Goal: Transaction & Acquisition: Purchase product/service

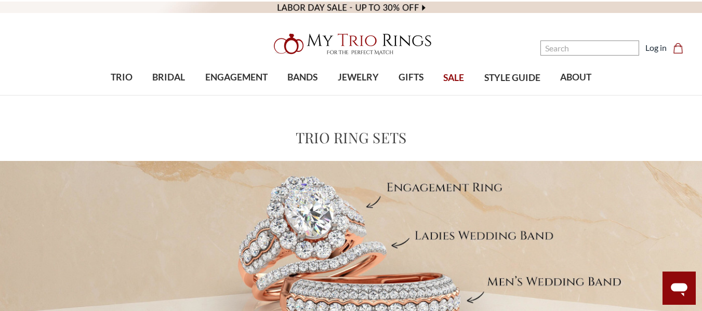
scroll to position [21, 0]
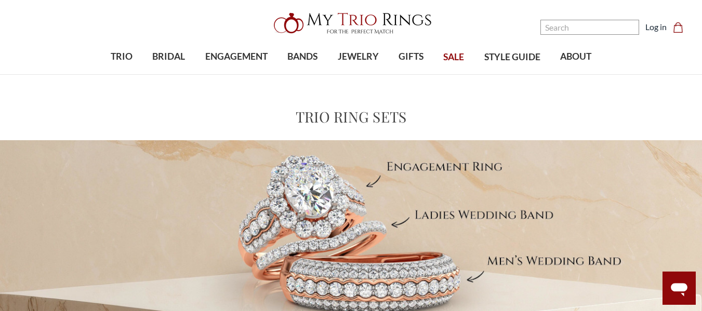
click at [455, 52] on span "SALE" at bounding box center [453, 57] width 21 height 14
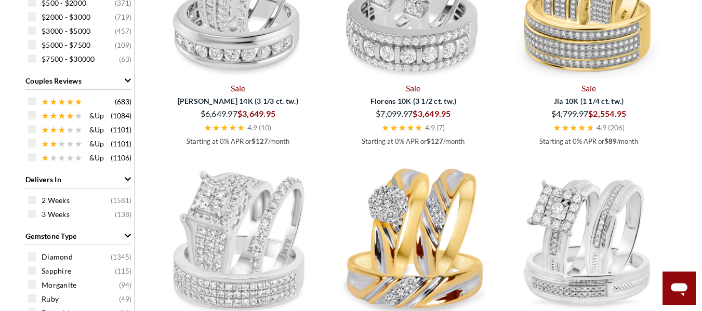
scroll to position [553, 0]
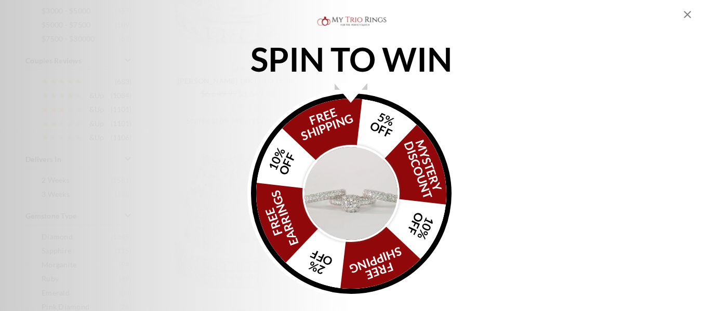
click at [687, 15] on icon "Close popup" at bounding box center [687, 14] width 7 height 7
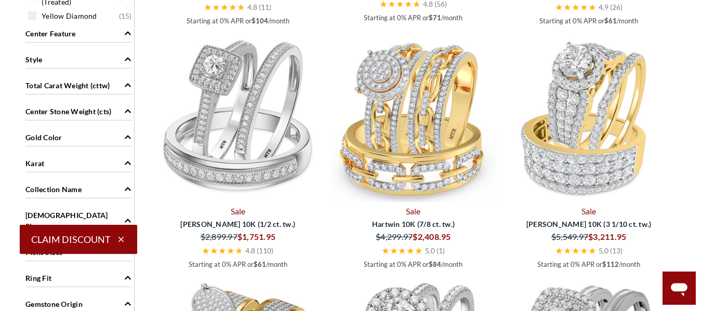
scroll to position [901, 0]
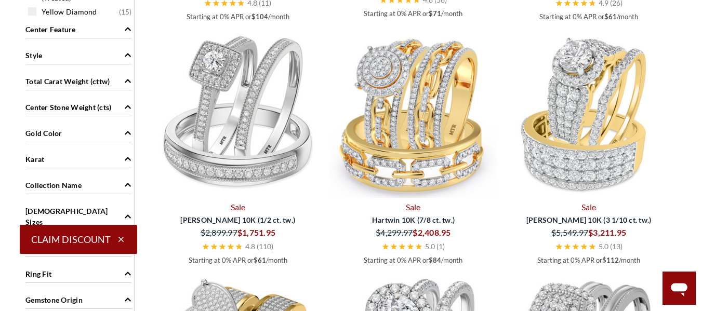
click at [124, 130] on icon "Gold Color" at bounding box center [127, 132] width 7 height 7
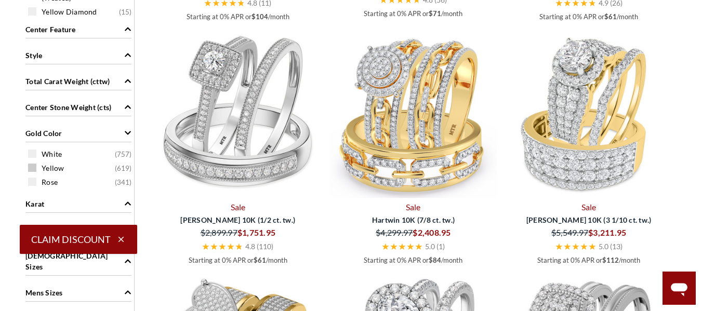
click at [32, 168] on span at bounding box center [32, 168] width 8 height 8
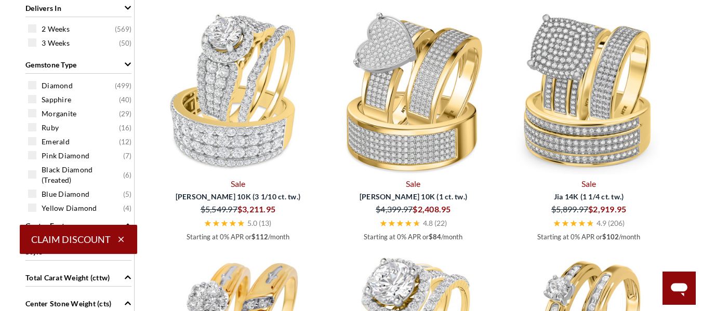
scroll to position [713, 0]
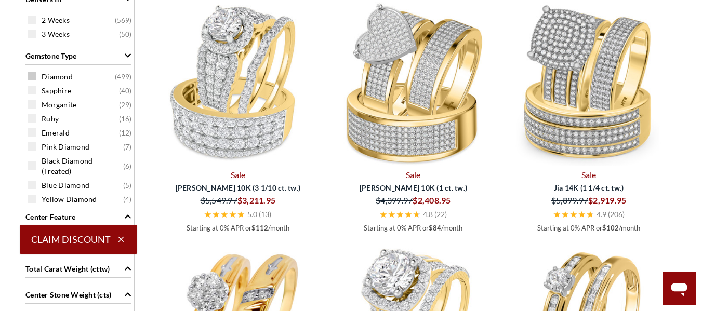
click at [35, 76] on span at bounding box center [32, 76] width 8 height 8
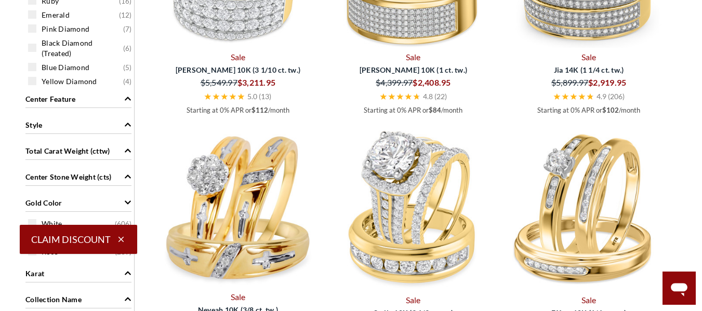
scroll to position [838, 0]
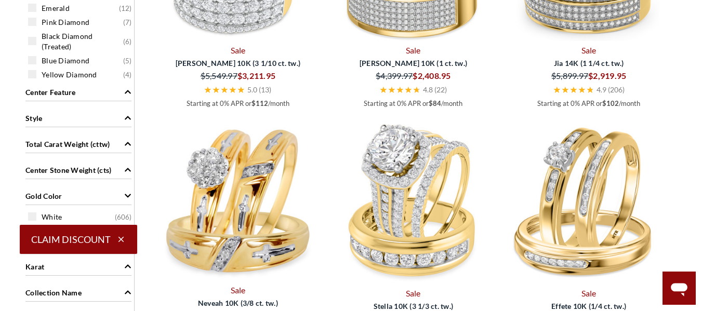
click at [130, 89] on icon "Center Feature" at bounding box center [127, 91] width 7 height 7
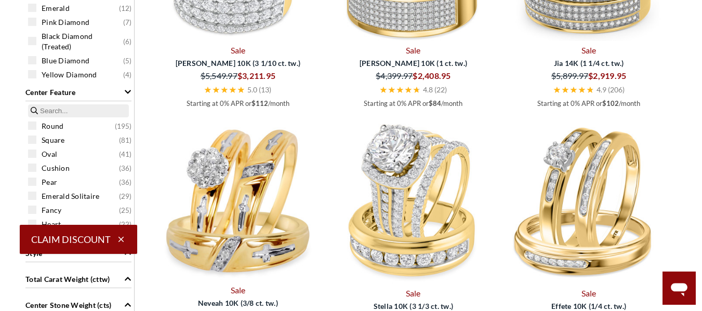
click at [130, 89] on icon "Center Feature" at bounding box center [127, 91] width 7 height 7
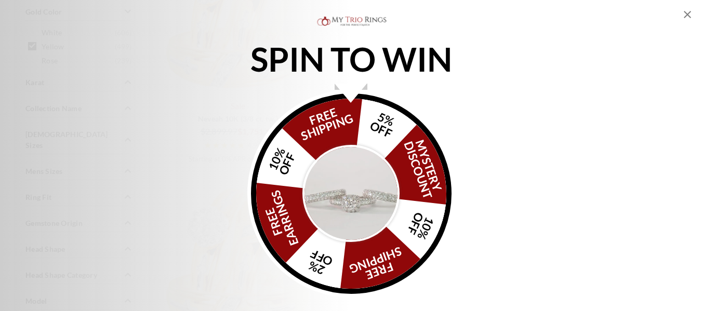
scroll to position [1053, 0]
click at [687, 17] on icon "Close popup" at bounding box center [687, 14] width 12 height 12
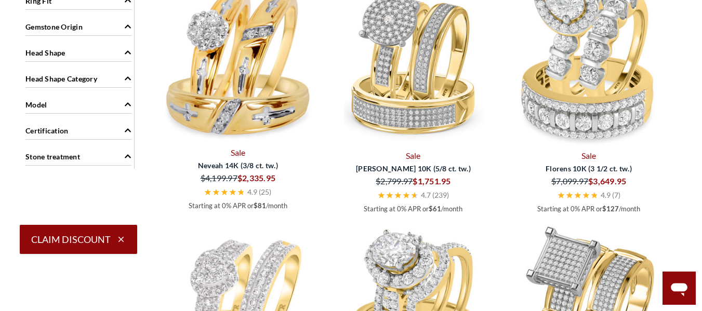
scroll to position [1246, 0]
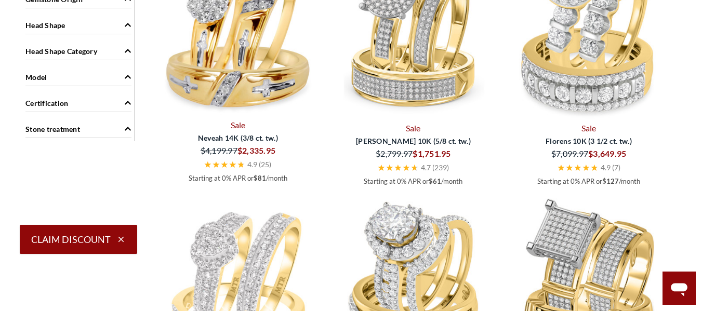
click at [129, 99] on icon "Certification" at bounding box center [127, 102] width 7 height 7
click at [34, 119] on span at bounding box center [32, 123] width 8 height 8
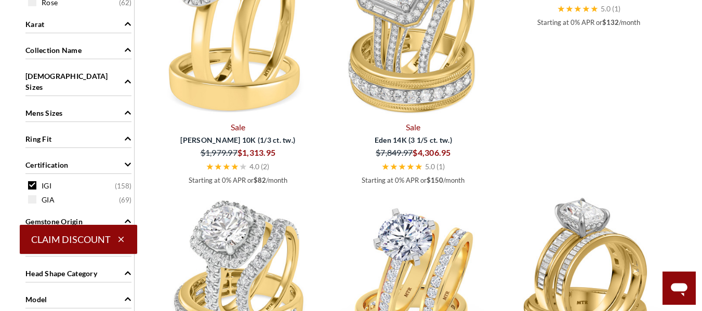
scroll to position [1041, 0]
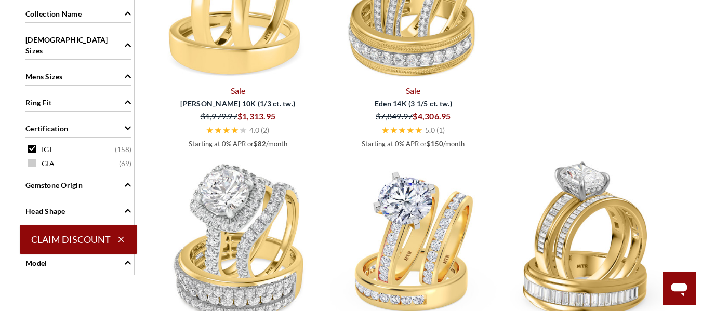
click at [34, 159] on span at bounding box center [32, 163] width 8 height 8
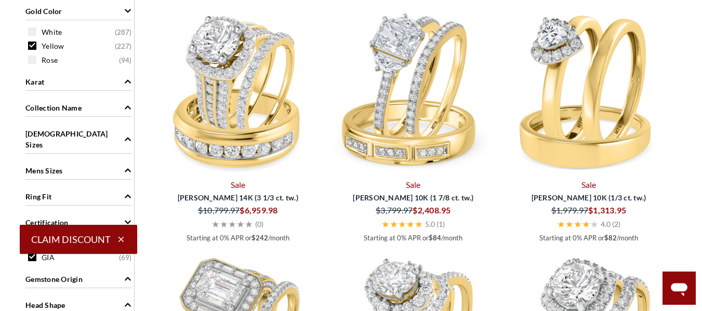
scroll to position [1219, 0]
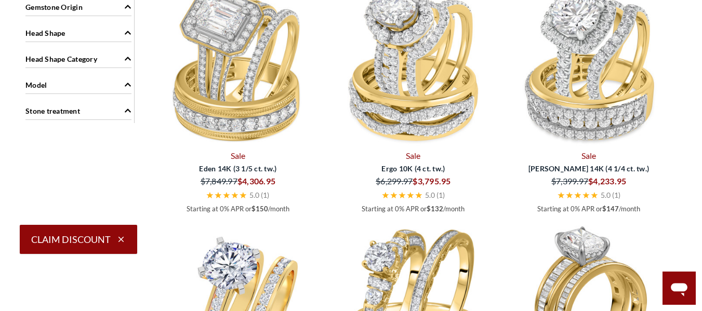
click at [126, 81] on icon "Model" at bounding box center [127, 84] width 7 height 7
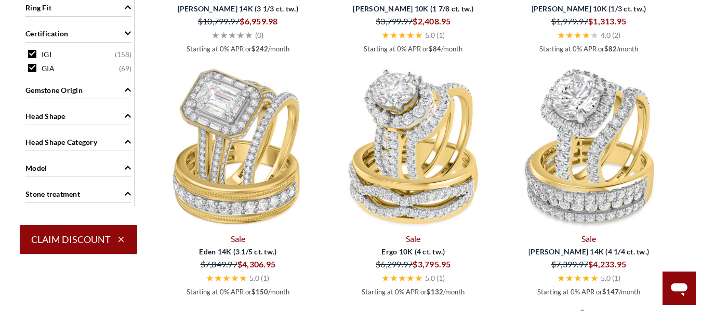
scroll to position [1115, 0]
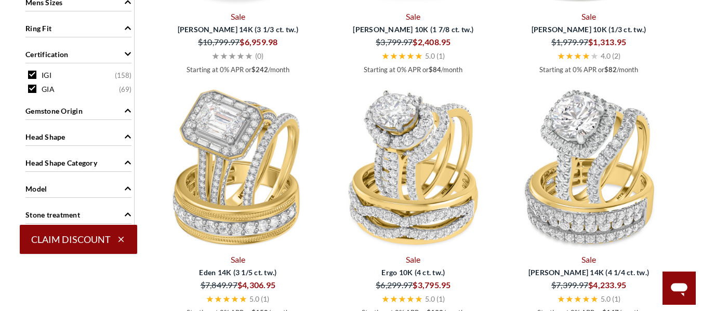
click at [125, 50] on icon "Certification" at bounding box center [127, 53] width 7 height 7
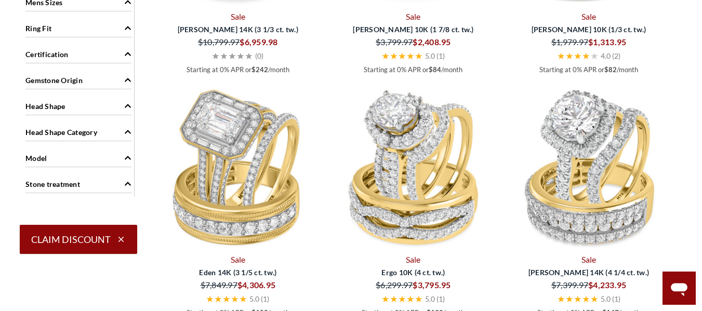
click at [127, 75] on span "Gemstone Origin" at bounding box center [127, 80] width 7 height 11
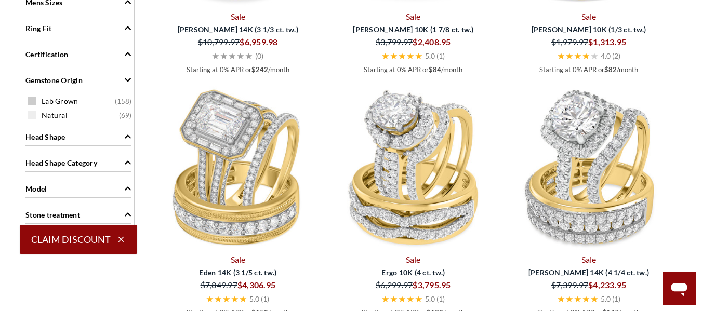
click at [33, 97] on span at bounding box center [32, 101] width 8 height 8
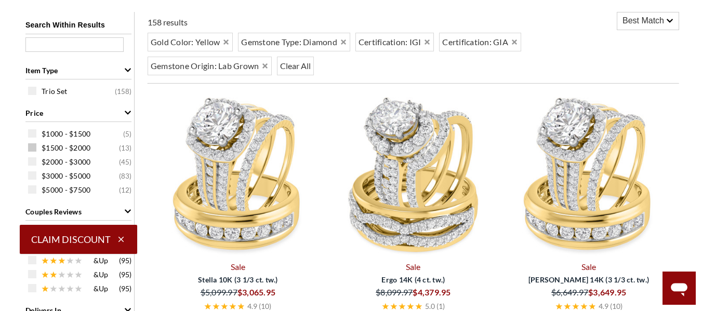
click at [31, 149] on span at bounding box center [32, 147] width 8 height 8
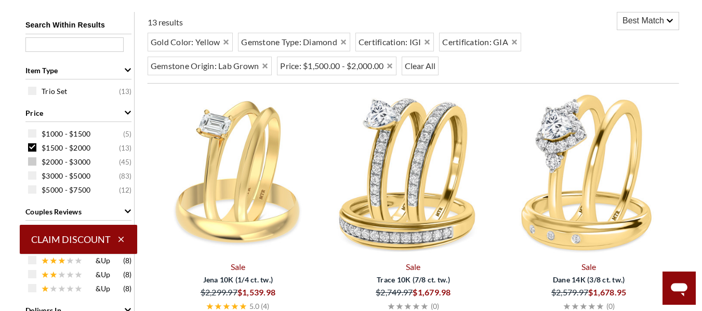
click at [31, 163] on span at bounding box center [32, 161] width 8 height 8
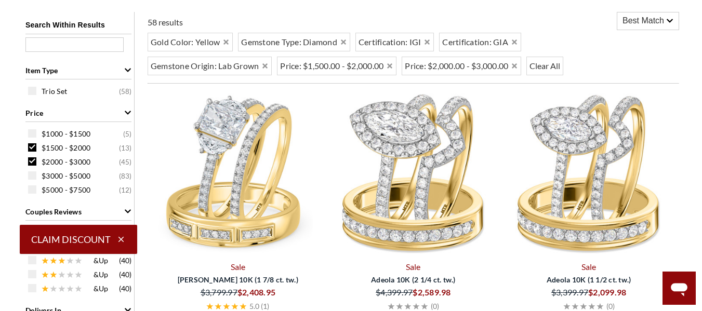
click at [666, 18] on icon at bounding box center [669, 20] width 7 height 7
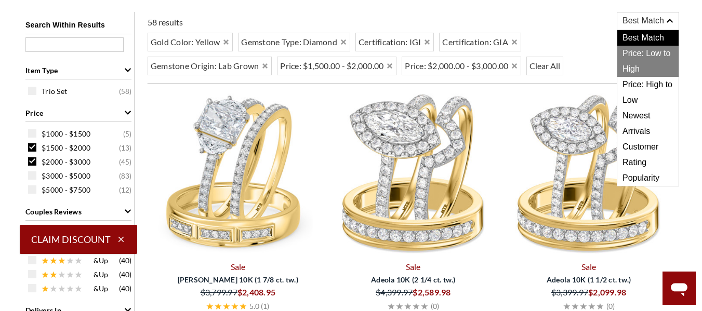
click at [638, 56] on span "Price: Low to High" at bounding box center [647, 61] width 61 height 31
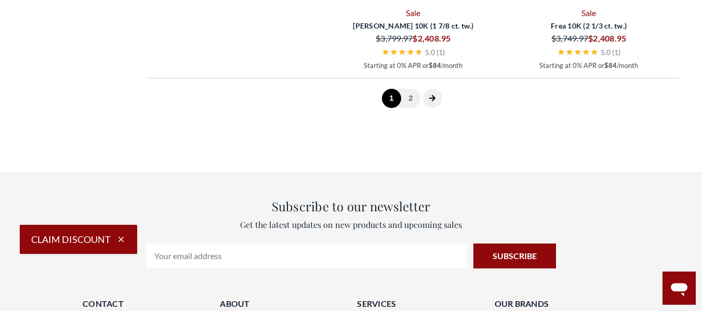
scroll to position [2900, 0]
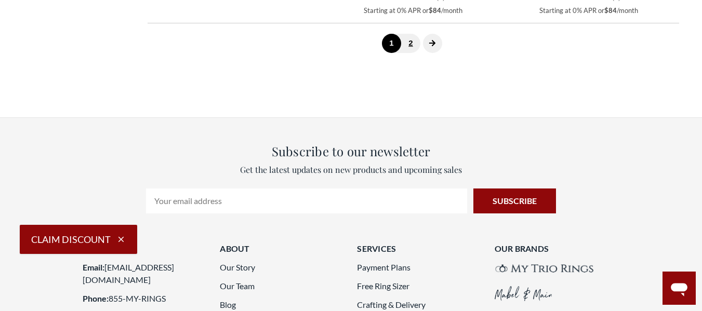
click at [409, 53] on link "2" at bounding box center [410, 43] width 19 height 19
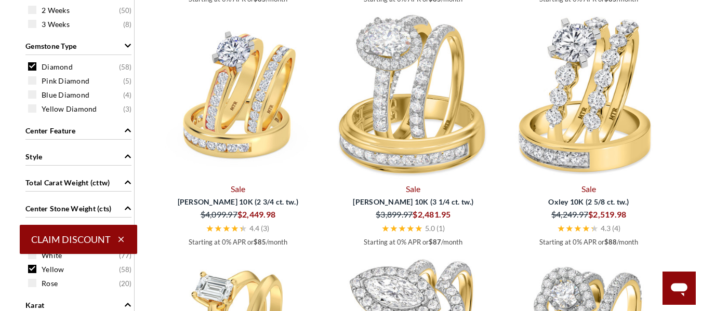
scroll to position [702, 0]
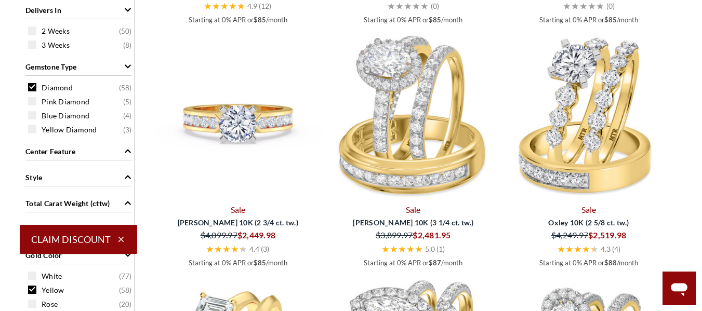
click at [239, 155] on img at bounding box center [237, 116] width 167 height 167
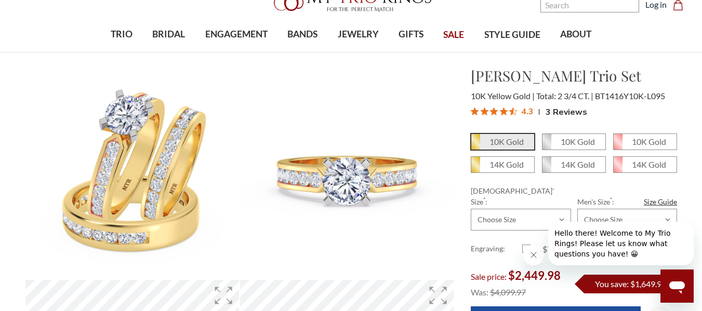
scroll to position [62, 0]
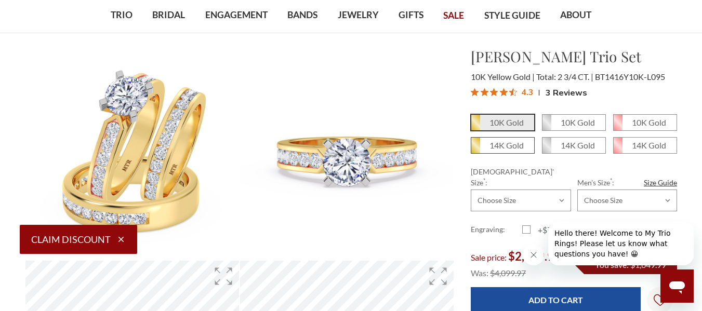
click at [499, 142] on em "14K Gold" at bounding box center [506, 145] width 34 height 10
click at [475, 149] on input "14K Gold" at bounding box center [475, 149] width 1 height 1
radio input "true"
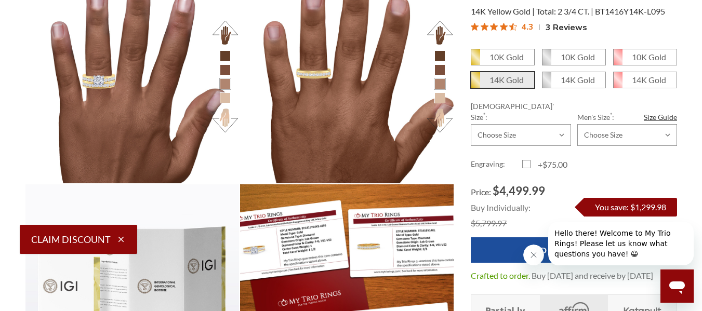
scroll to position [419, 644]
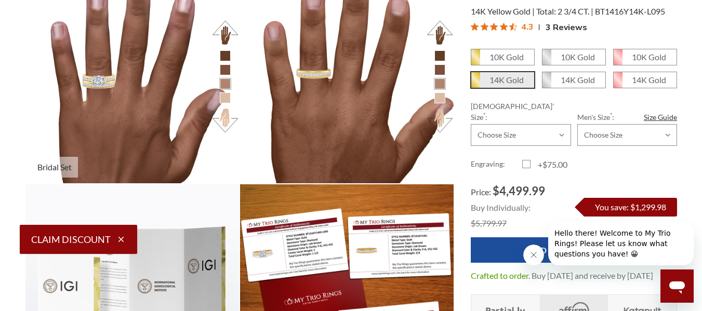
click at [224, 99] on li at bounding box center [225, 97] width 11 height 11
click at [226, 118] on button at bounding box center [225, 121] width 29 height 29
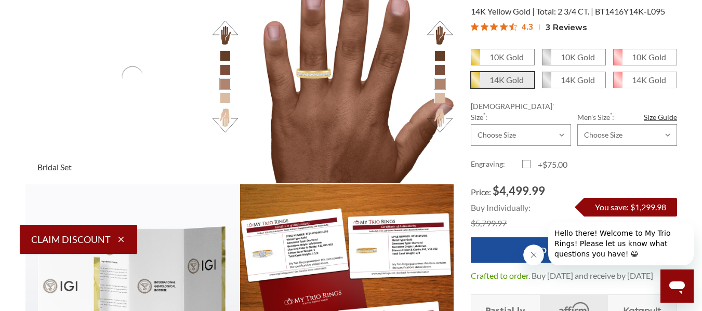
click at [226, 118] on button at bounding box center [225, 121] width 29 height 29
click at [442, 121] on button at bounding box center [440, 121] width 29 height 29
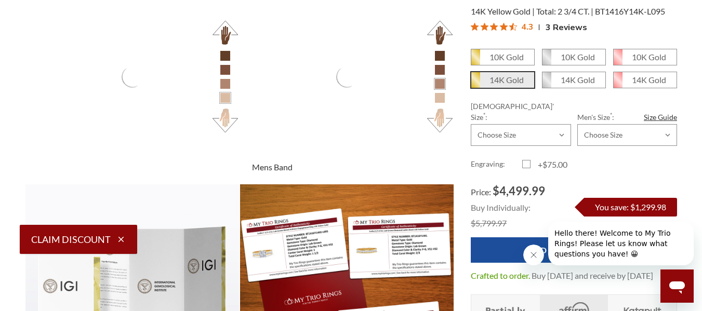
click at [442, 121] on button at bounding box center [440, 121] width 29 height 29
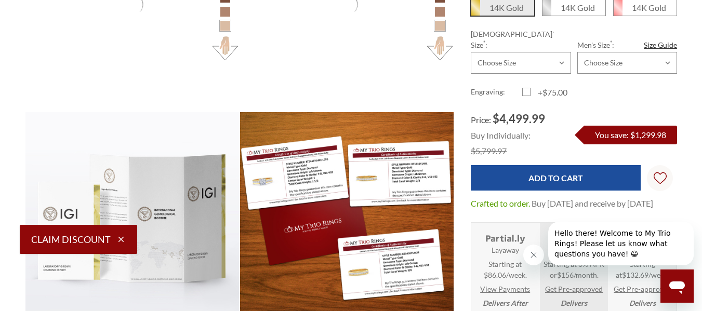
scroll to position [1502, 0]
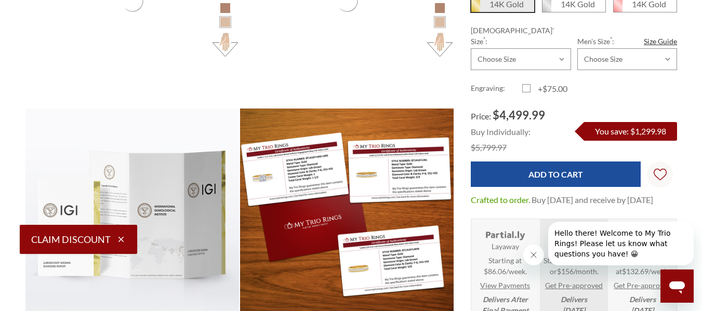
click at [532, 254] on icon "Close message from company" at bounding box center [533, 255] width 8 height 8
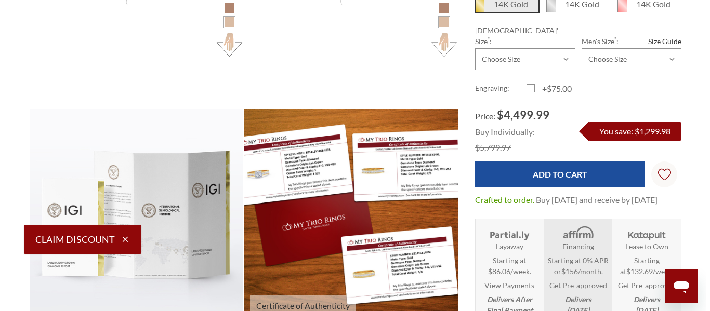
scroll to position [1499, 0]
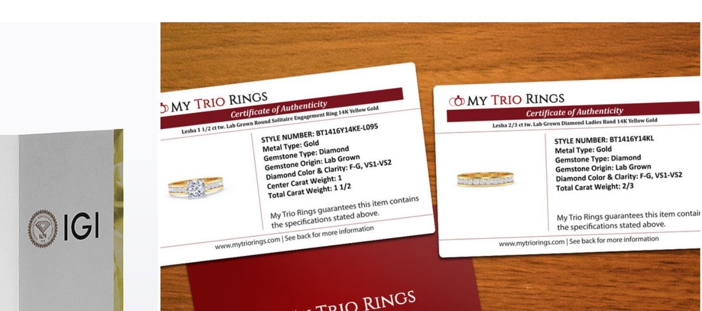
click at [263, 189] on img at bounding box center [346, 217] width 235 height 235
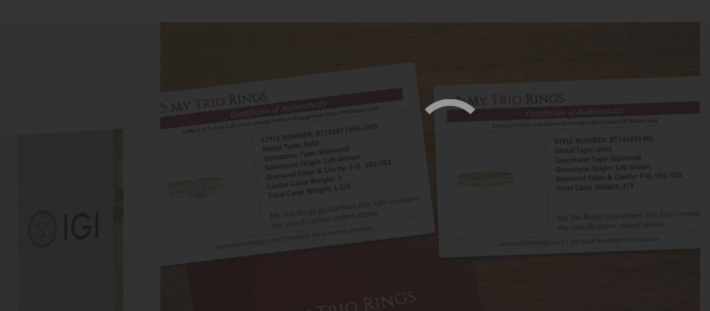
scroll to position [9, 9]
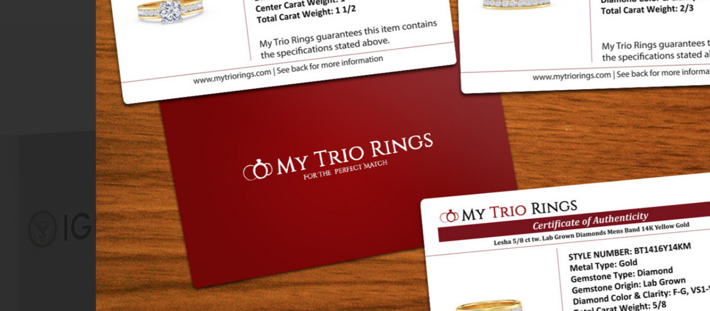
click at [300, 113] on img at bounding box center [355, 156] width 280 height 280
click at [301, 112] on img at bounding box center [355, 156] width 280 height 280
click at [278, 115] on img at bounding box center [355, 156] width 280 height 280
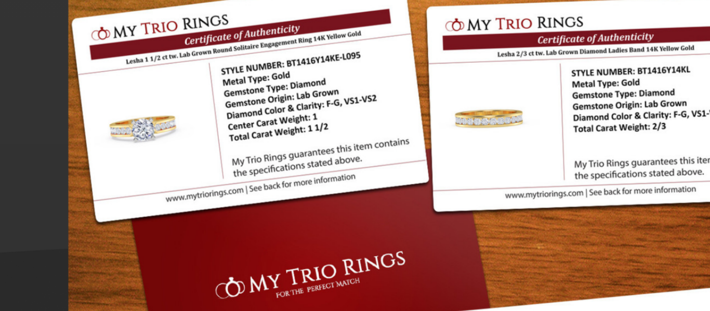
click at [395, 118] on img at bounding box center [355, 156] width 280 height 280
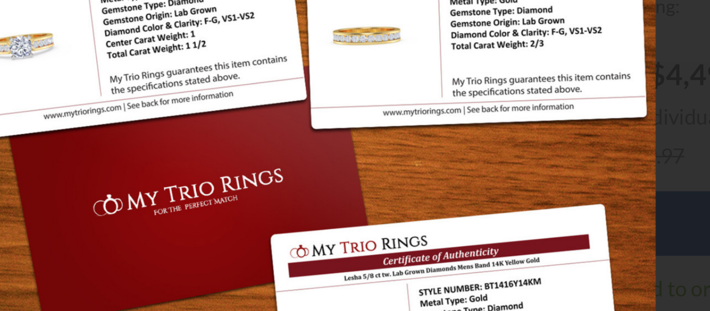
click at [396, 179] on img at bounding box center [355, 156] width 280 height 280
